Goal: Check status: Check status

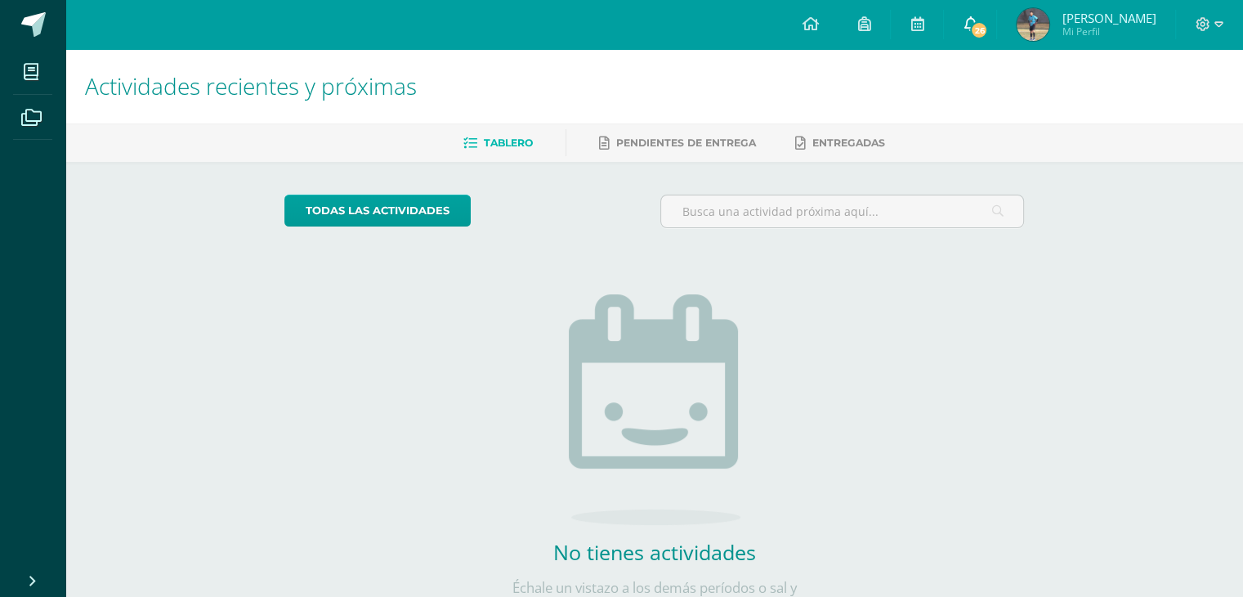
click at [976, 36] on span "26" at bounding box center [979, 30] width 18 height 18
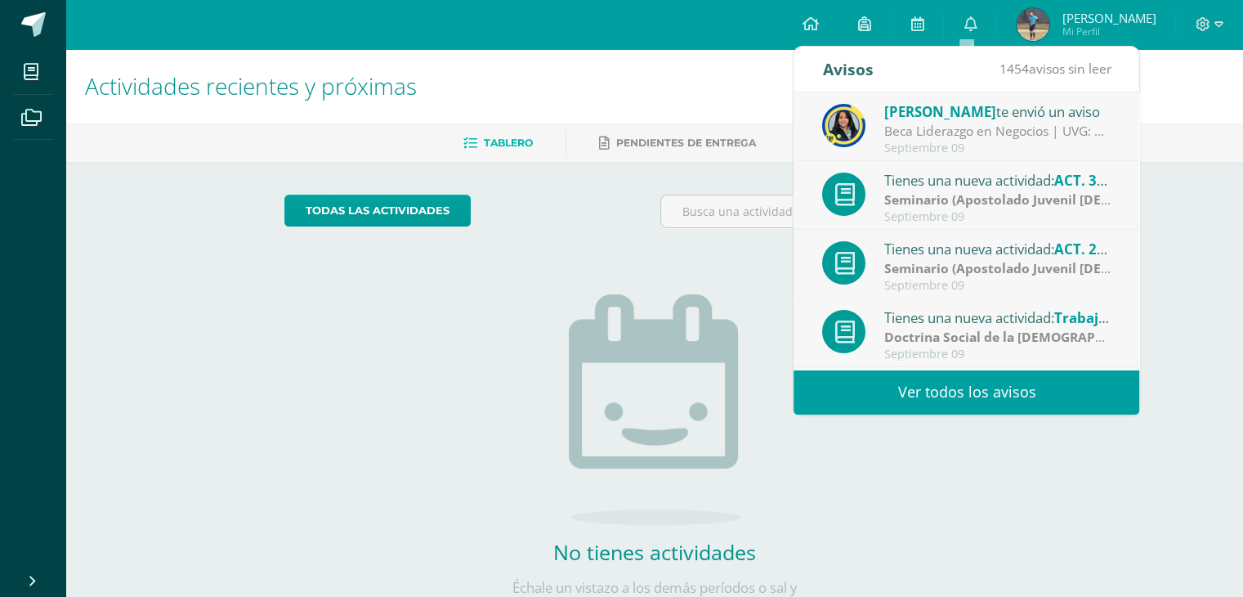
click at [861, 132] on img at bounding box center [843, 125] width 43 height 43
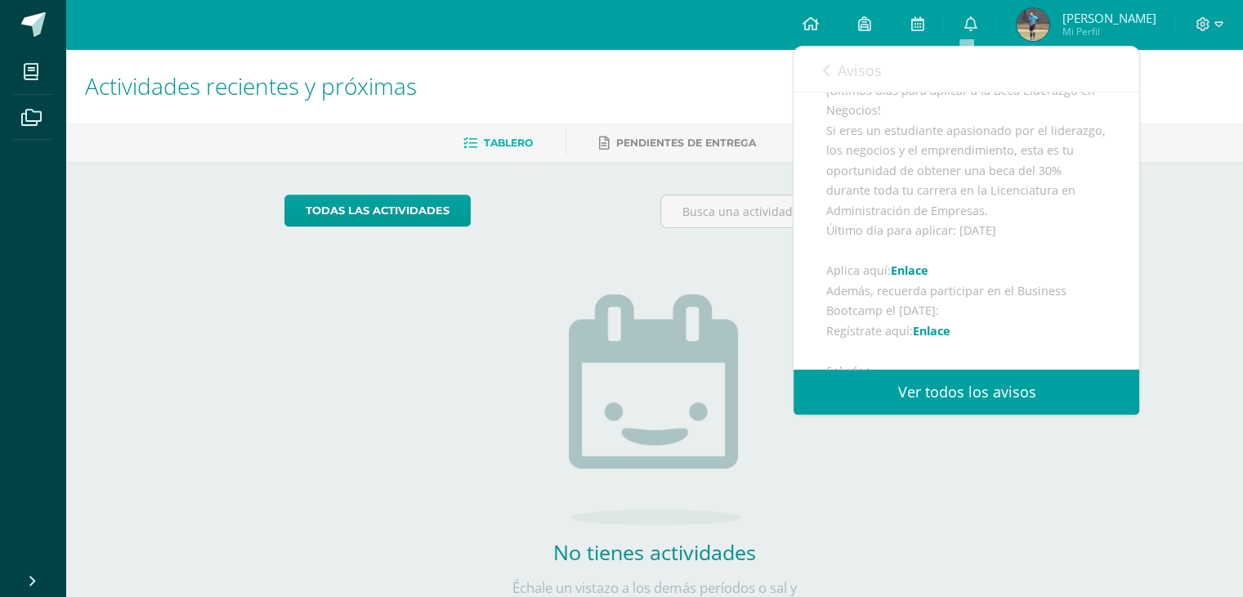
scroll to position [490, 0]
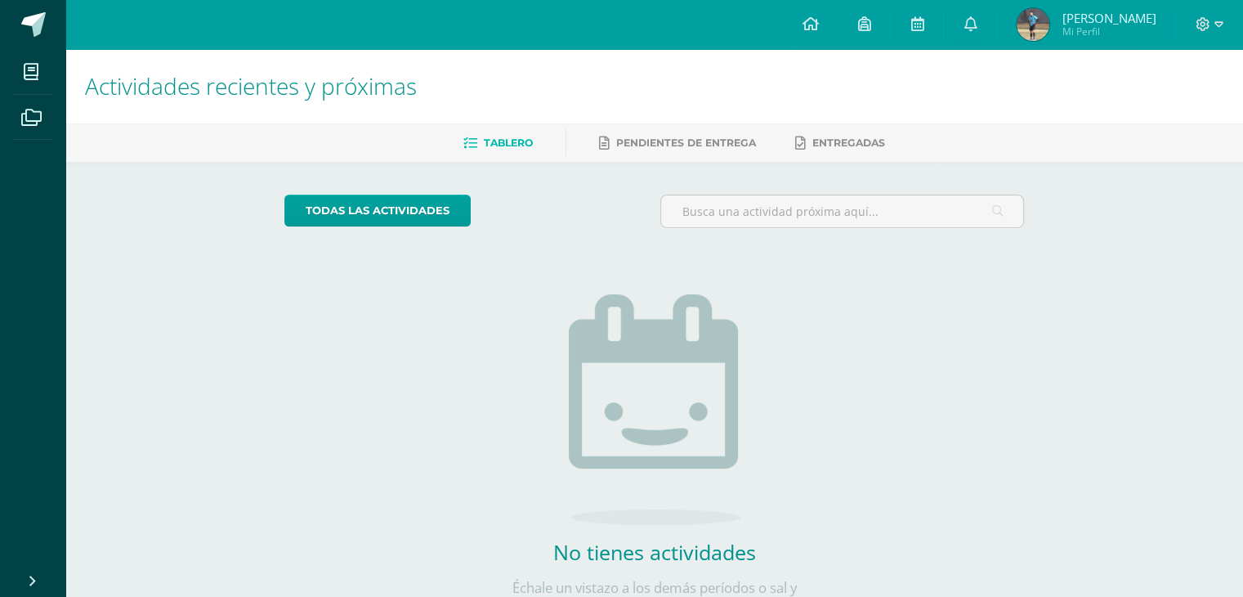
click at [775, 268] on div "No tienes actividades Échale un vistazo a los demás períodos o sal y disfruta d…" at bounding box center [654, 427] width 327 height 373
click at [977, 27] on link "0" at bounding box center [970, 24] width 52 height 49
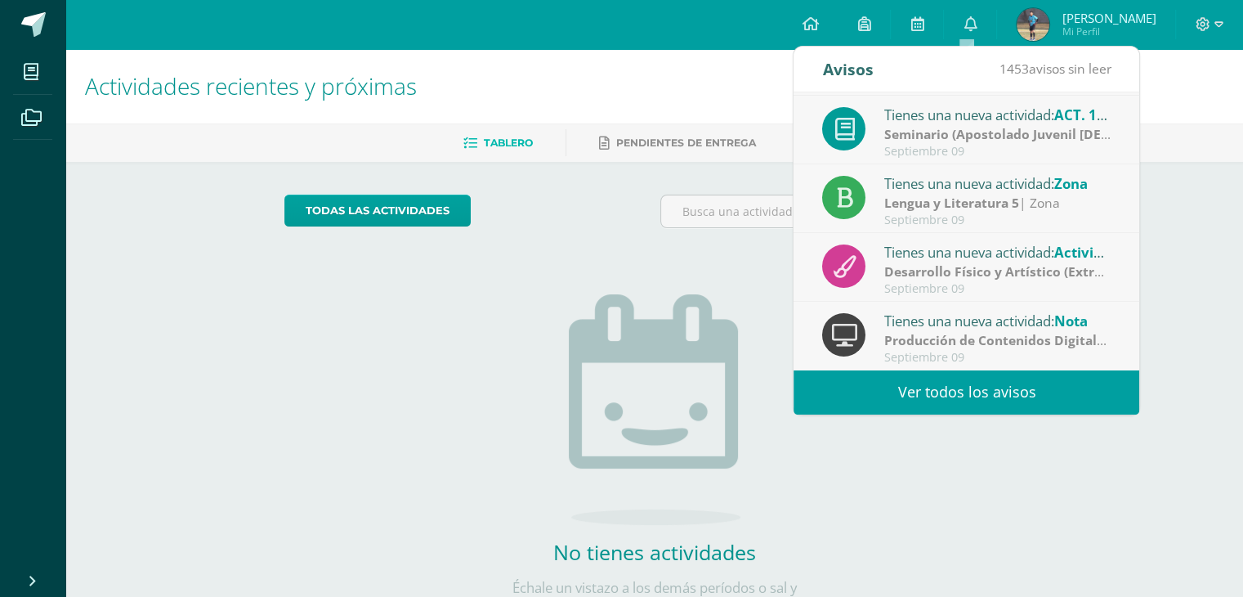
scroll to position [0, 0]
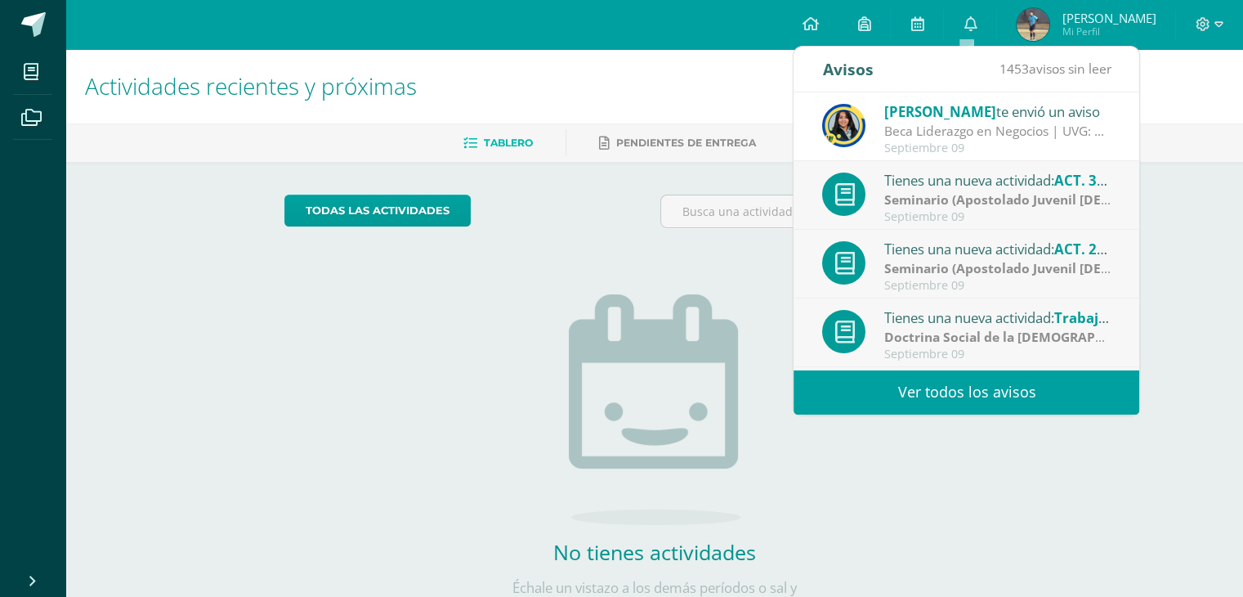
click at [732, 234] on div at bounding box center [842, 217] width 377 height 47
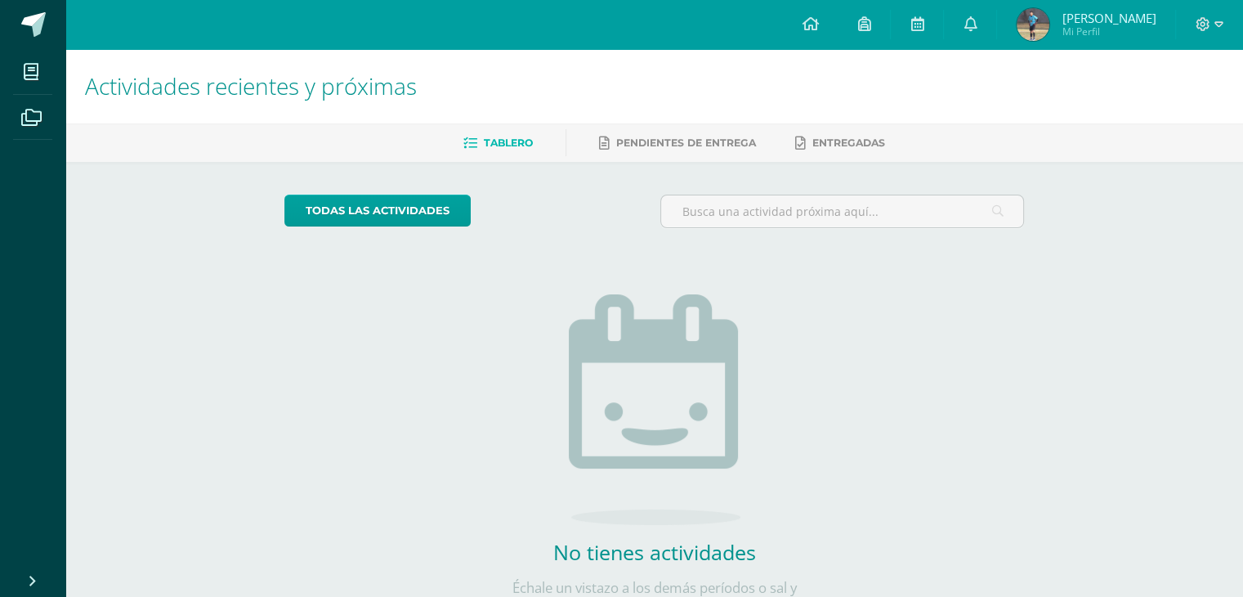
click at [1039, 27] on img at bounding box center [1033, 24] width 33 height 33
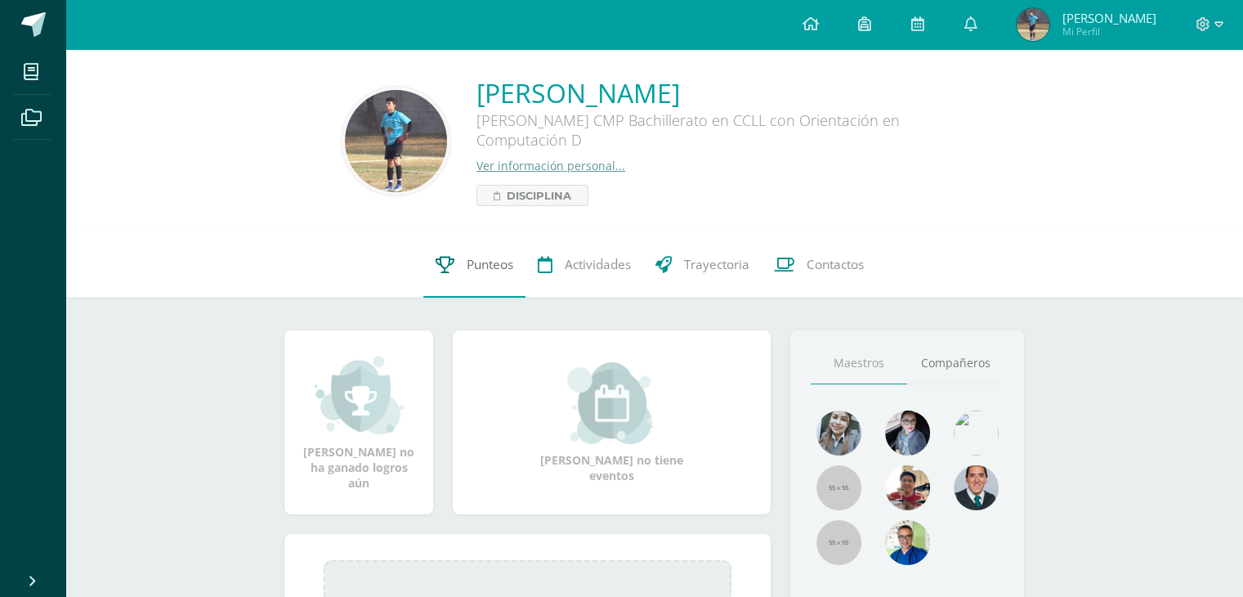
click at [477, 259] on span "Punteos" at bounding box center [490, 264] width 47 height 17
